Goal: Transaction & Acquisition: Purchase product/service

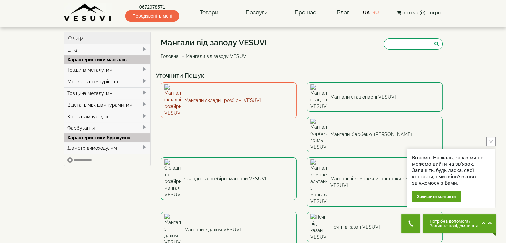
click at [197, 93] on link "Мангали складні, розбірні VESUVI" at bounding box center [229, 100] width 136 height 36
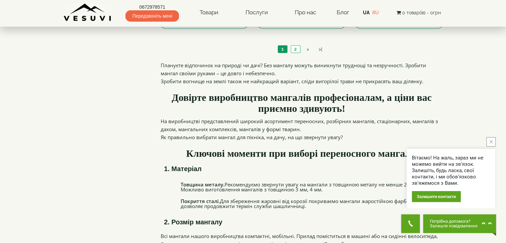
scroll to position [765, 0]
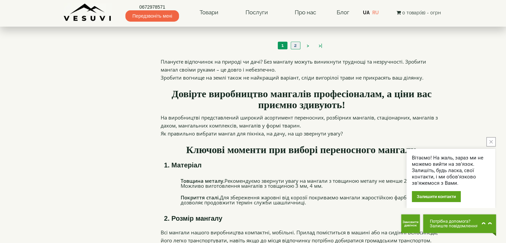
click at [294, 45] on link "2" at bounding box center [295, 45] width 9 height 7
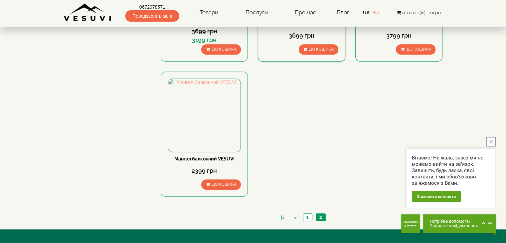
scroll to position [432, 0]
